Goal: Information Seeking & Learning: Learn about a topic

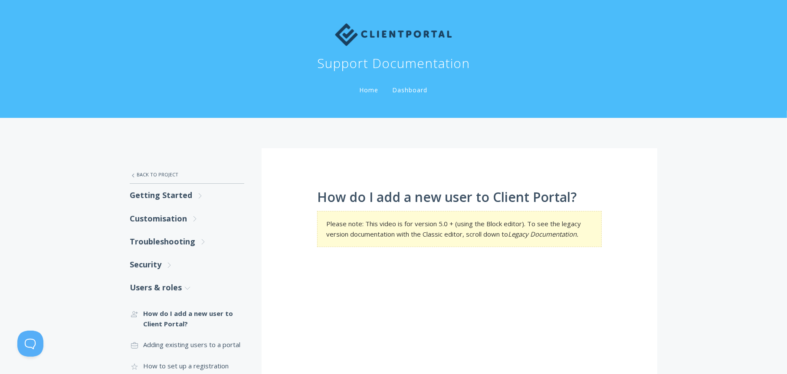
click at [376, 33] on img at bounding box center [393, 34] width 117 height 23
click at [341, 33] on img at bounding box center [393, 34] width 117 height 23
click at [361, 88] on link "Home" at bounding box center [369, 90] width 23 height 8
